Goal: Transaction & Acquisition: Purchase product/service

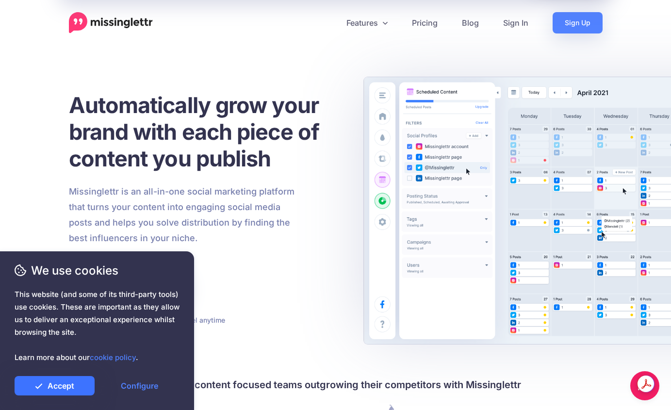
click at [63, 383] on link "Accept" at bounding box center [55, 385] width 80 height 19
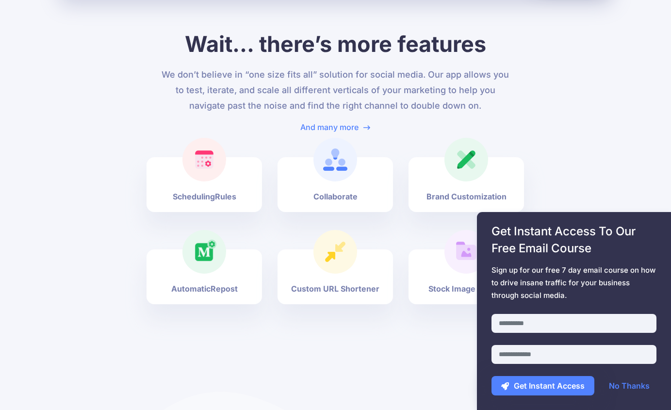
scroll to position [3730, 0]
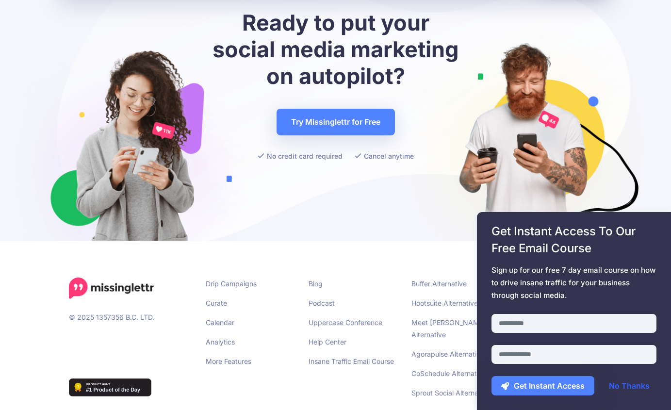
drag, startPoint x: 617, startPoint y: 388, endPoint x: 605, endPoint y: 385, distance: 13.1
click at [617, 388] on link "No Thanks" at bounding box center [629, 385] width 60 height 19
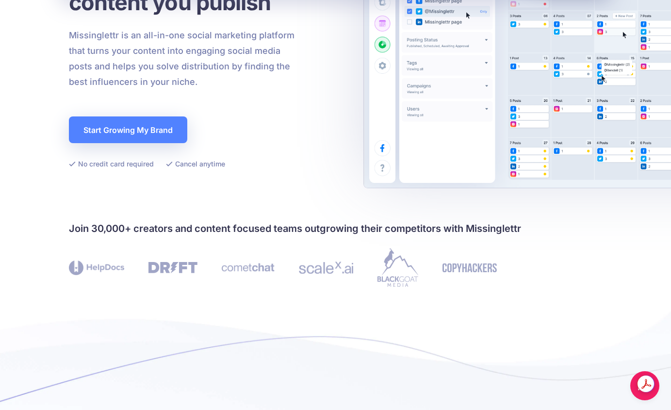
scroll to position [0, 0]
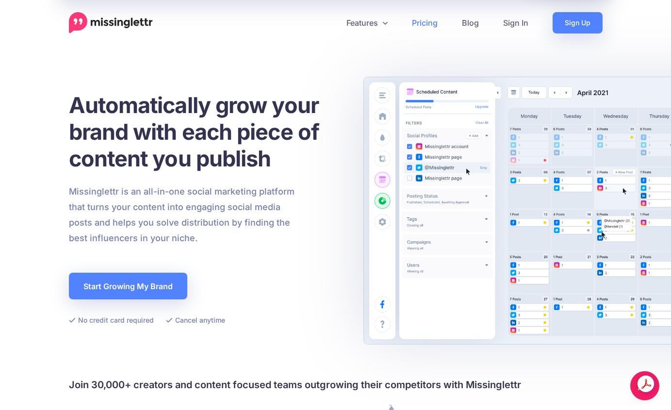
click at [427, 23] on link "Pricing" at bounding box center [425, 22] width 50 height 21
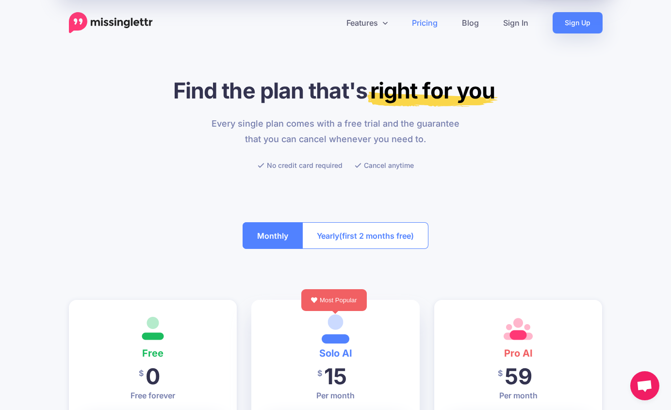
drag, startPoint x: 511, startPoint y: 22, endPoint x: 547, endPoint y: 33, distance: 38.0
click at [511, 22] on link "Sign In" at bounding box center [515, 22] width 49 height 21
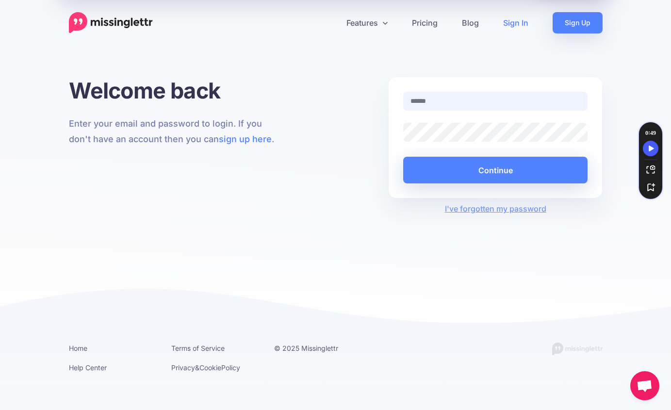
type input "**********"
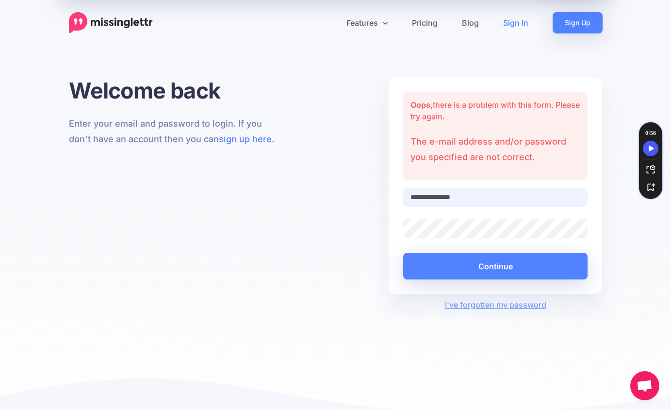
type input "**********"
click at [519, 24] on link "Sign In" at bounding box center [515, 22] width 49 height 21
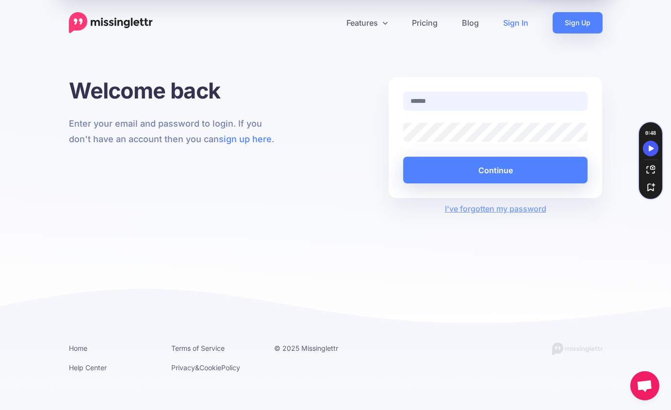
type input "**********"
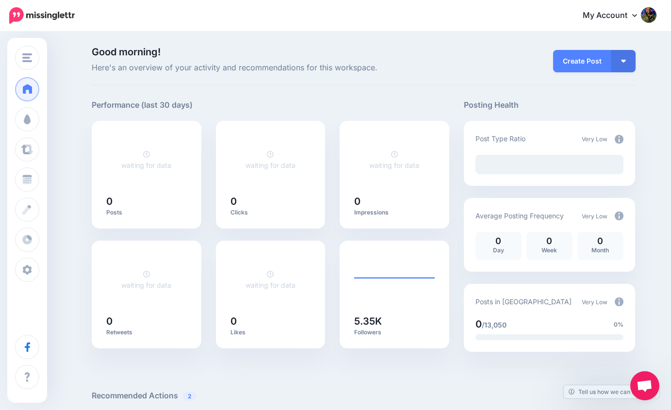
click at [643, 14] on img at bounding box center [649, 15] width 16 height 16
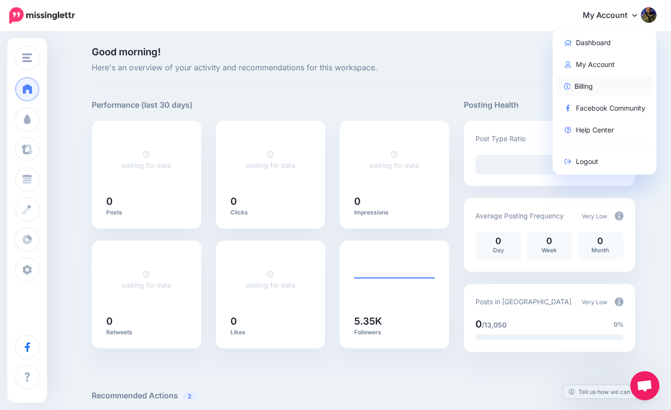
click at [572, 81] on link "Billing" at bounding box center [604, 86] width 97 height 19
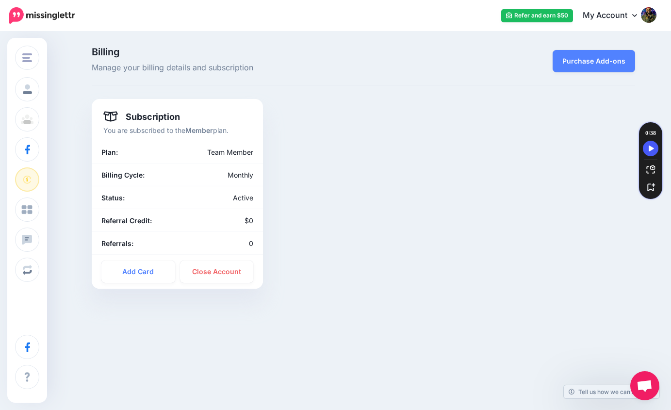
click at [653, 20] on img at bounding box center [649, 15] width 16 height 16
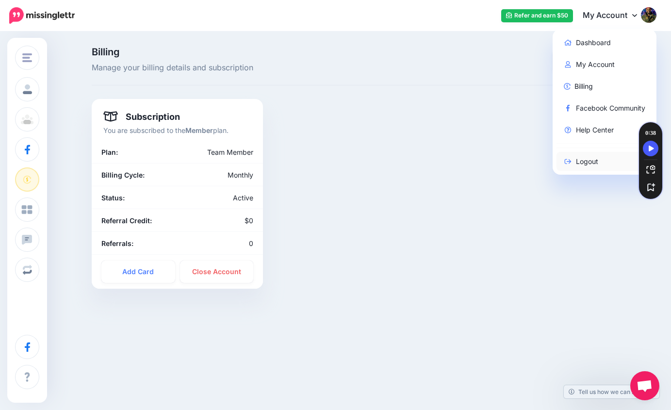
click at [589, 165] on link "Logout" at bounding box center [604, 161] width 97 height 19
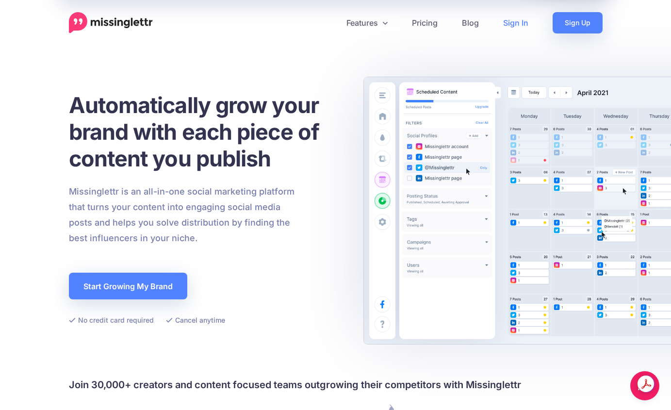
click at [527, 21] on link "Sign In" at bounding box center [515, 22] width 49 height 21
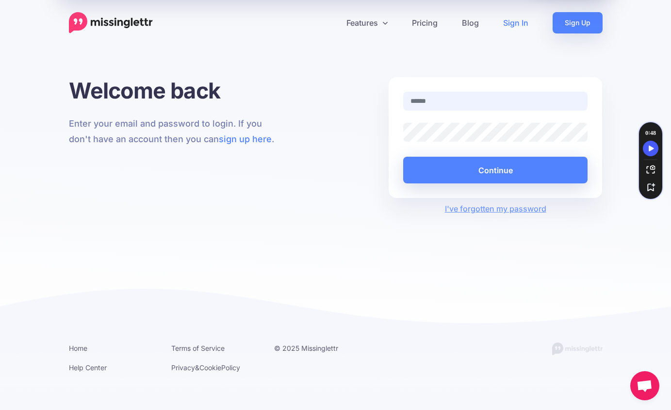
type input "**********"
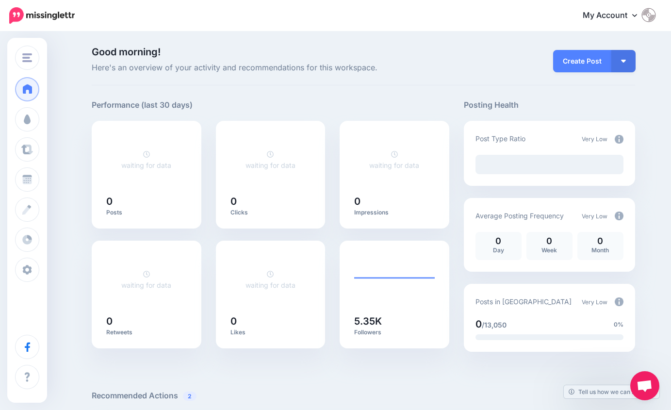
click at [654, 18] on img at bounding box center [649, 15] width 16 height 16
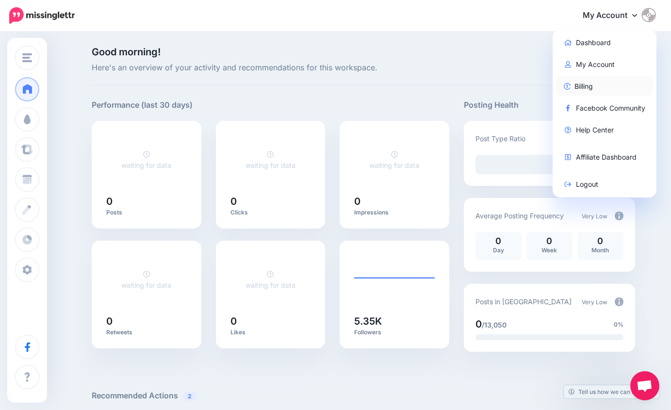
click at [594, 86] on link "Billing" at bounding box center [604, 86] width 97 height 19
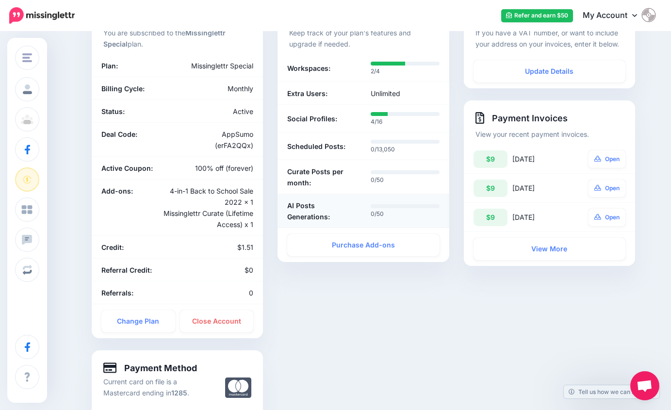
scroll to position [98, 0]
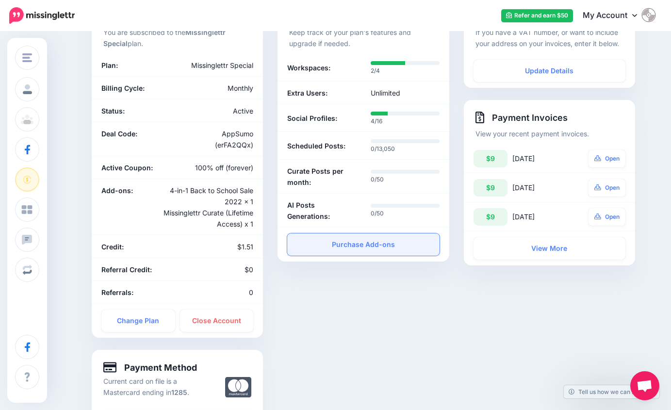
drag, startPoint x: 367, startPoint y: 244, endPoint x: 395, endPoint y: 244, distance: 28.1
click at [367, 244] on link "Purchase Add-ons" at bounding box center [363, 244] width 152 height 22
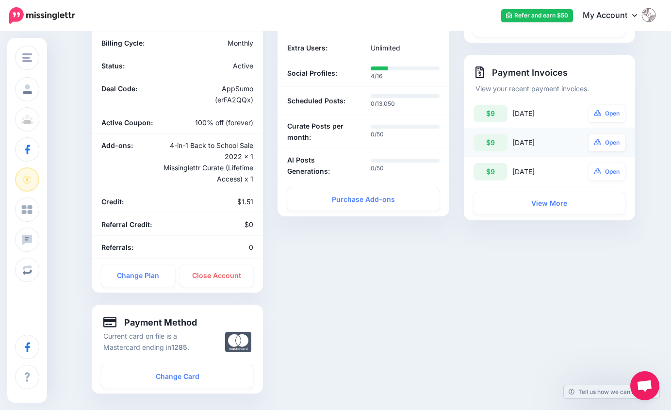
scroll to position [144, 0]
click at [612, 113] on link "Open" at bounding box center [606, 112] width 37 height 17
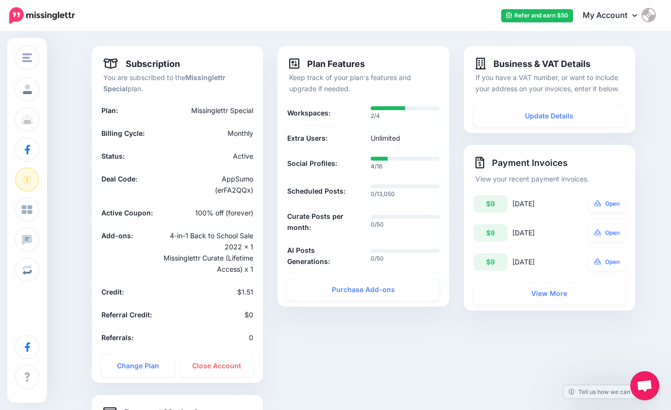
scroll to position [49, 0]
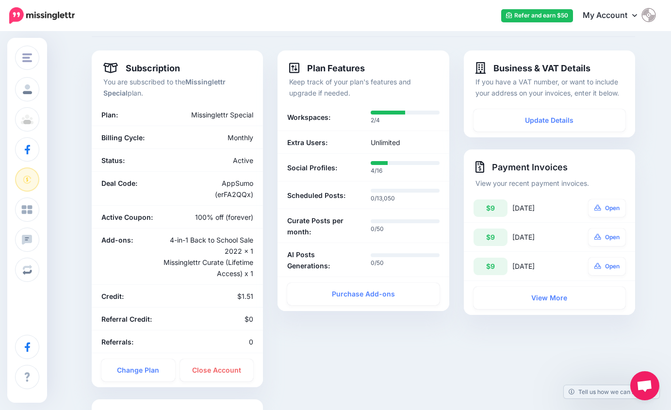
click at [631, 19] on link "My Account" at bounding box center [614, 16] width 83 height 24
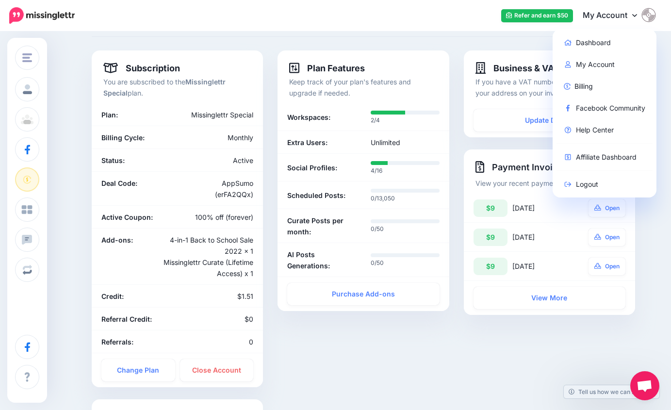
click at [631, 18] on link "My Account" at bounding box center [614, 16] width 83 height 24
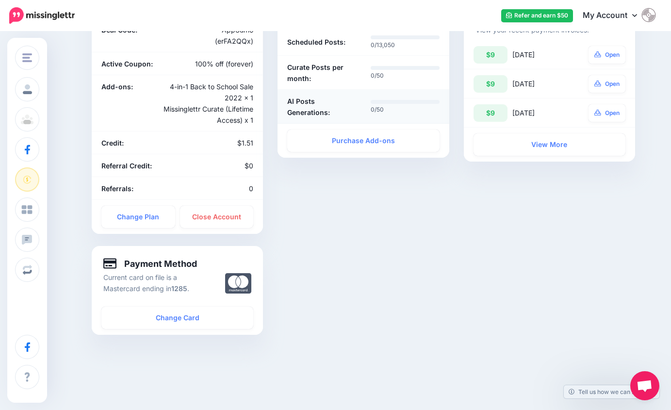
scroll to position [236, 0]
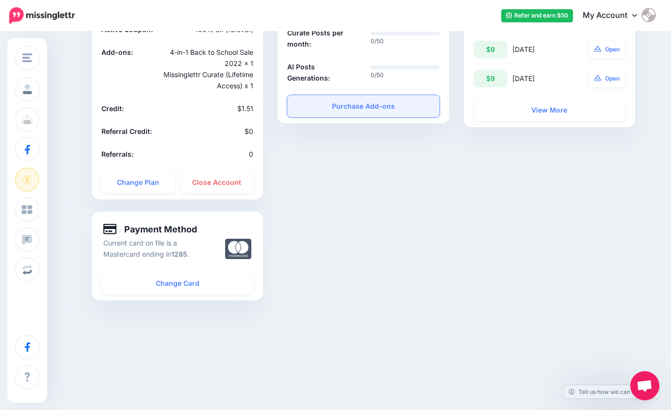
click at [381, 115] on link "Purchase Add-ons" at bounding box center [363, 106] width 152 height 22
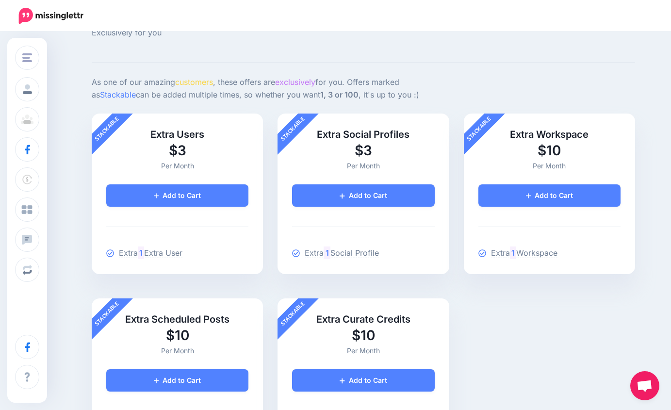
scroll to position [37, 0]
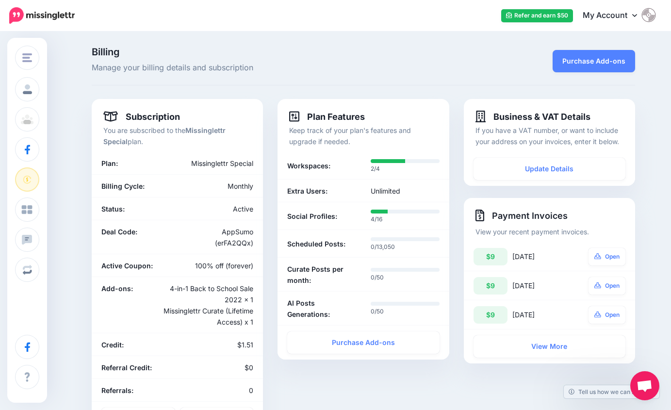
drag, startPoint x: 615, startPoint y: 65, endPoint x: 661, endPoint y: 79, distance: 47.4
click at [615, 65] on link "Purchase Add-ons" at bounding box center [593, 61] width 82 height 22
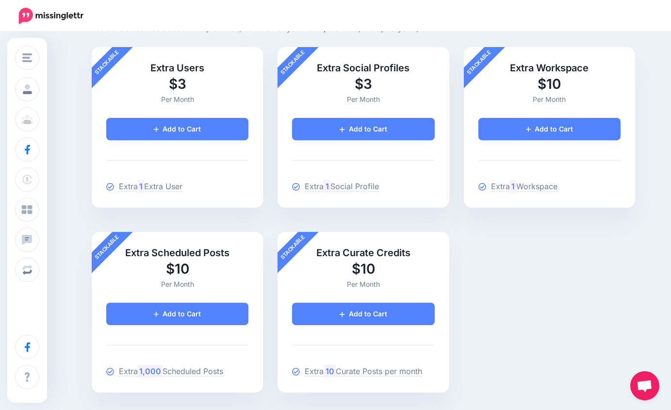
scroll to position [100, 0]
